Goal: Transaction & Acquisition: Purchase product/service

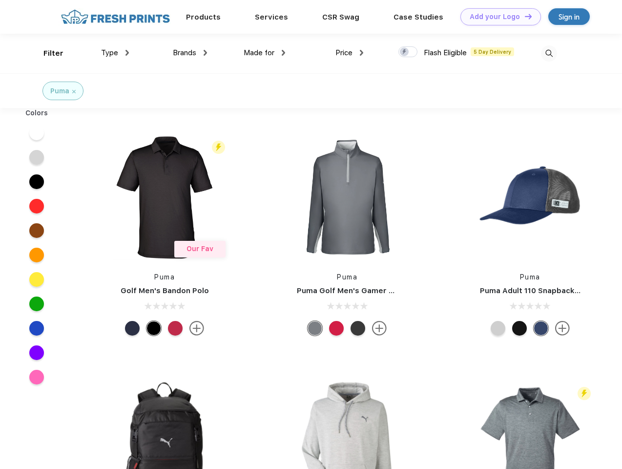
click at [497, 17] on link "Add your Logo Design Tool" at bounding box center [500, 16] width 81 height 17
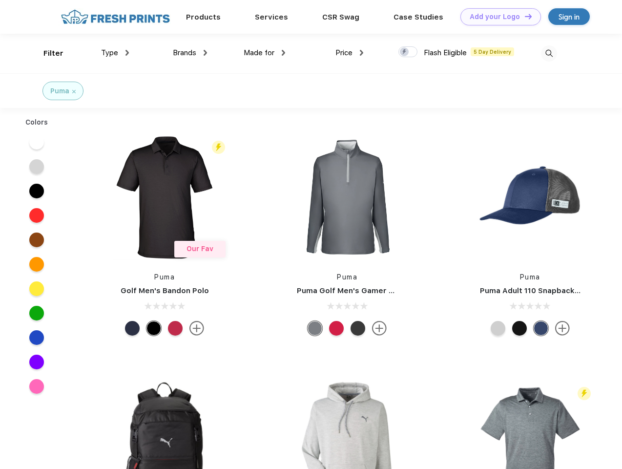
click at [0, 0] on div "Design Tool" at bounding box center [0, 0] width 0 height 0
click at [524, 16] on link "Add your Logo Design Tool" at bounding box center [500, 16] width 81 height 17
click at [47, 53] on div "Filter" at bounding box center [53, 53] width 20 height 11
click at [115, 53] on span "Type" at bounding box center [109, 52] width 17 height 9
click at [190, 53] on span "Brands" at bounding box center [184, 52] width 23 height 9
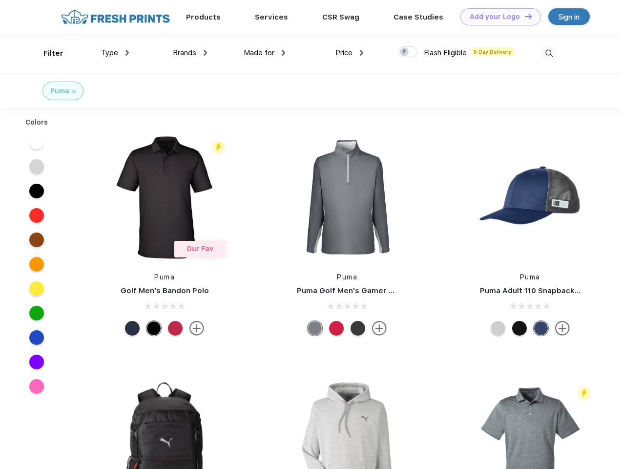
click at [265, 53] on span "Made for" at bounding box center [259, 52] width 31 height 9
click at [350, 53] on span "Price" at bounding box center [343, 52] width 17 height 9
click at [408, 52] on div at bounding box center [407, 51] width 19 height 11
click at [405, 52] on input "checkbox" at bounding box center [401, 49] width 6 height 6
click at [549, 53] on img at bounding box center [549, 53] width 16 height 16
